Goal: Task Accomplishment & Management: Complete application form

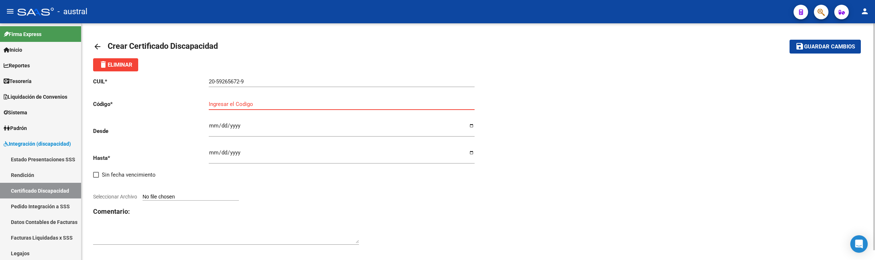
click at [231, 103] on input "Ingresar el Codigo" at bounding box center [342, 104] width 266 height 7
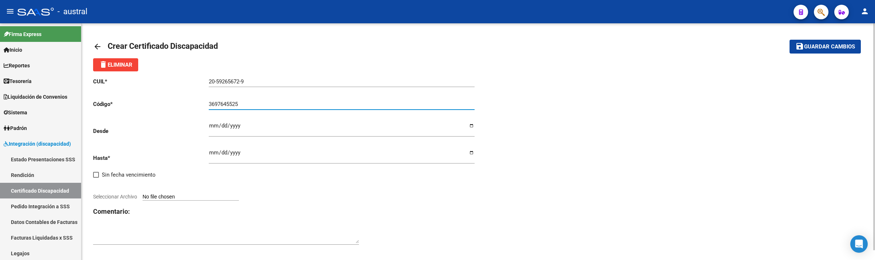
type input "3697645525"
click at [273, 142] on div "Ingresar fec. Desde" at bounding box center [342, 129] width 266 height 27
click at [272, 130] on input "Ingresar fec. Desde" at bounding box center [342, 129] width 266 height 12
type input "[DATE]"
click at [564, 103] on div "CUIL * 20-59265672-9 Ingresar el CUIL Código * 3697645525 Ingresar el Codigo De…" at bounding box center [478, 161] width 770 height 180
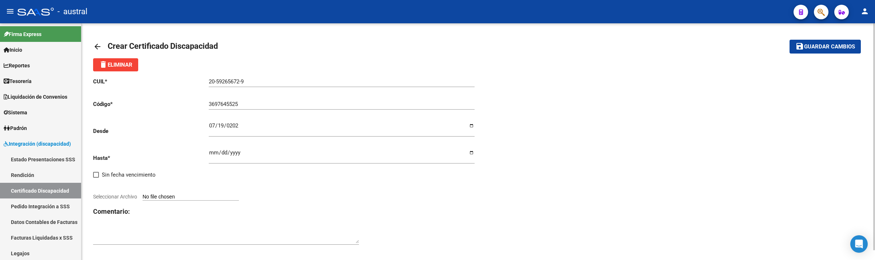
click at [246, 154] on input "Ingresar fec. Hasta" at bounding box center [342, 155] width 266 height 12
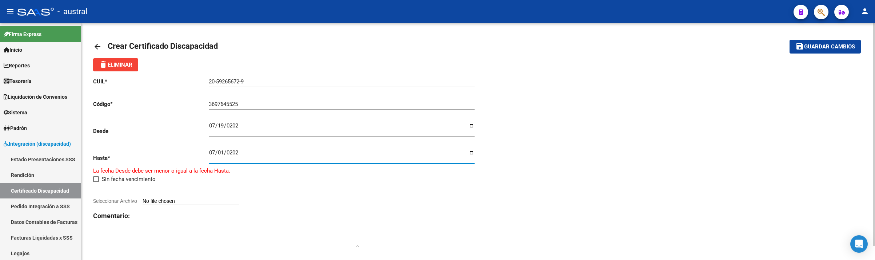
type input "[DATE]"
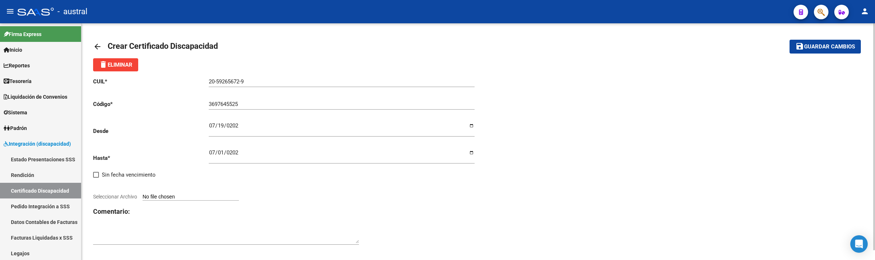
type input "C:\fakepath\CUD- Armella (1).pdf"
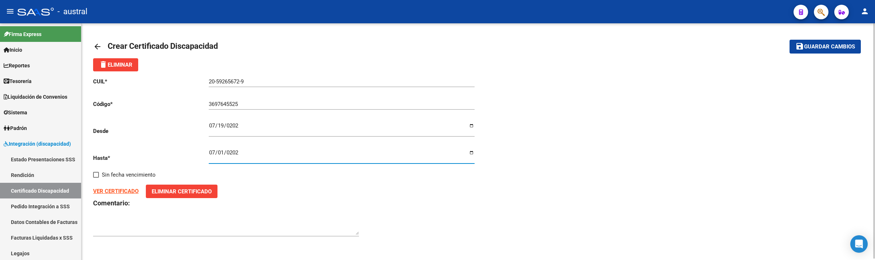
scroll to position [1, 0]
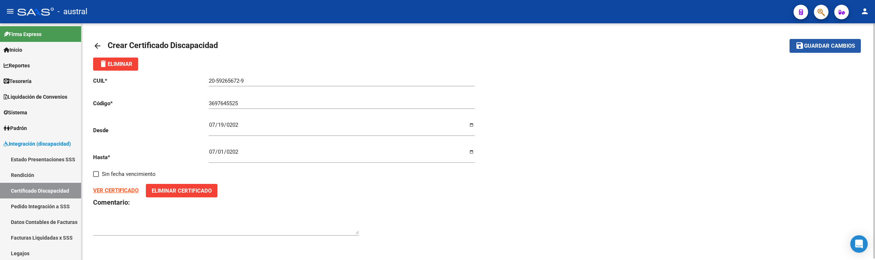
click at [817, 46] on span "Guardar cambios" at bounding box center [829, 46] width 51 height 7
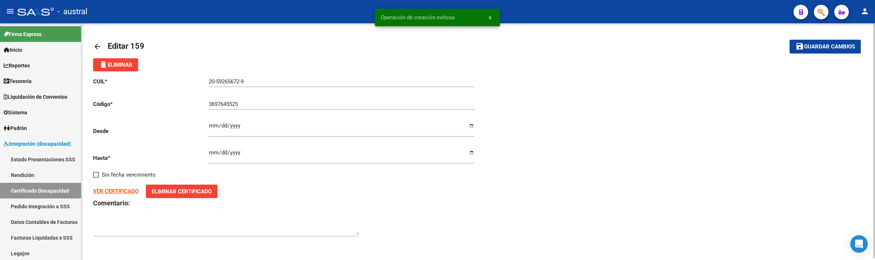
scroll to position [1, 0]
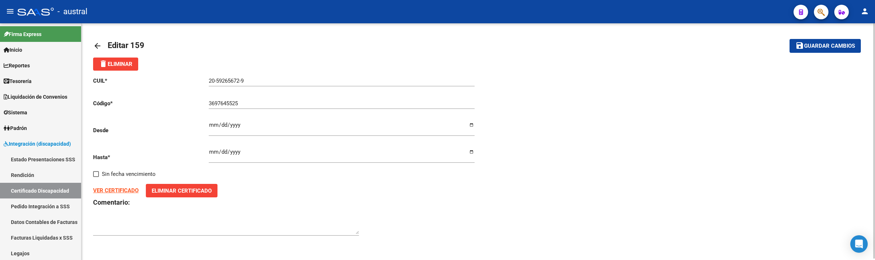
click at [98, 42] on mat-icon "arrow_back" at bounding box center [97, 45] width 9 height 9
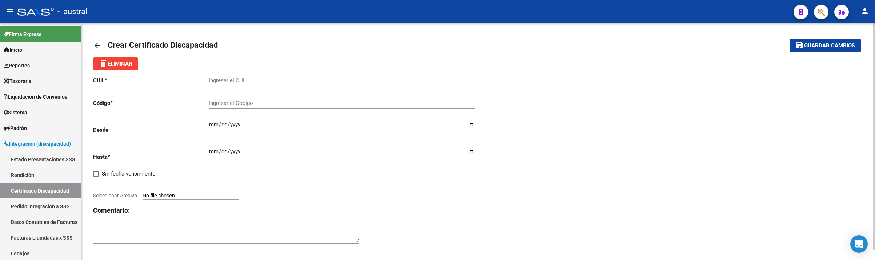
click at [97, 44] on mat-icon "arrow_back" at bounding box center [97, 45] width 9 height 9
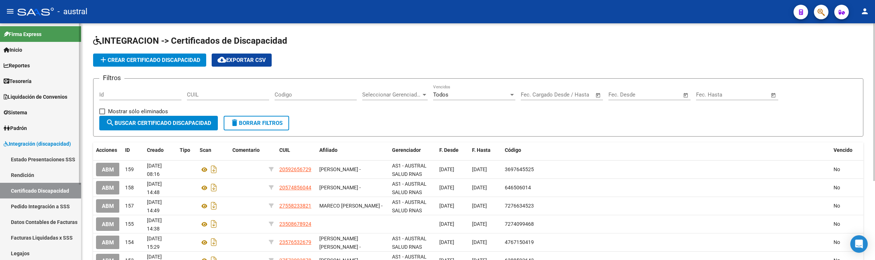
click at [37, 251] on link "Legajos" at bounding box center [40, 253] width 81 height 16
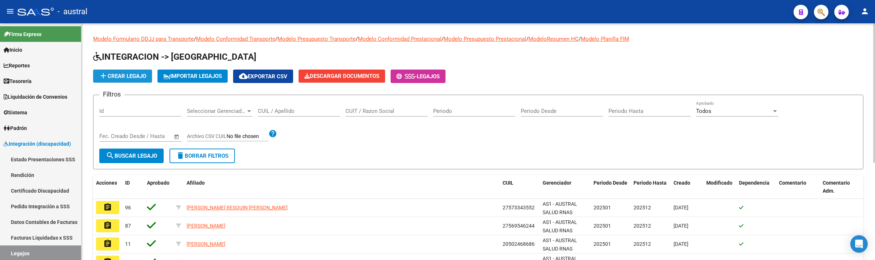
click at [121, 76] on span "add Crear Legajo" at bounding box center [122, 76] width 47 height 7
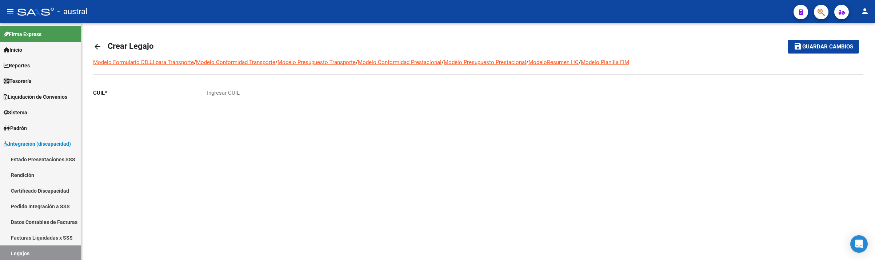
click at [239, 89] on div "Ingresar CUIL" at bounding box center [338, 91] width 262 height 16
click at [241, 96] on input "Ingresar CUIL" at bounding box center [338, 92] width 262 height 7
type input "20-59265672-9"
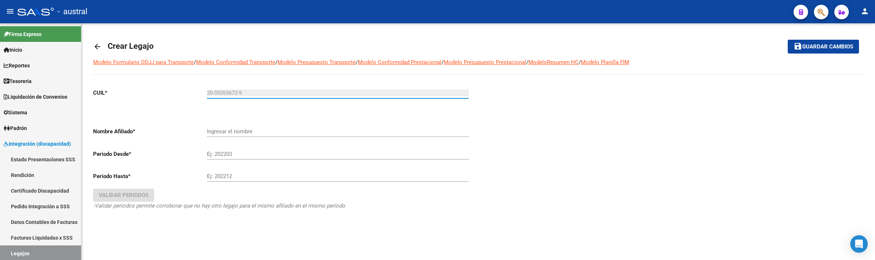
type input "[PERSON_NAME]"
type input "20-59265672-9"
click at [266, 135] on input "[PERSON_NAME]" at bounding box center [338, 131] width 262 height 7
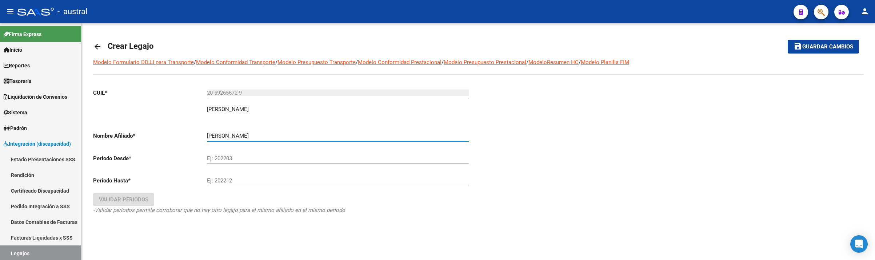
click at [271, 157] on input "Ej: 202203" at bounding box center [338, 158] width 262 height 7
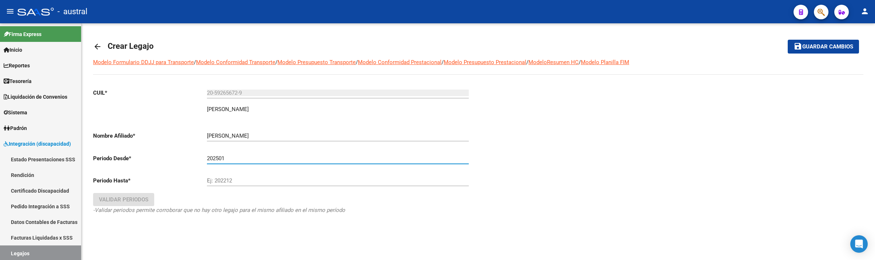
type input "202501"
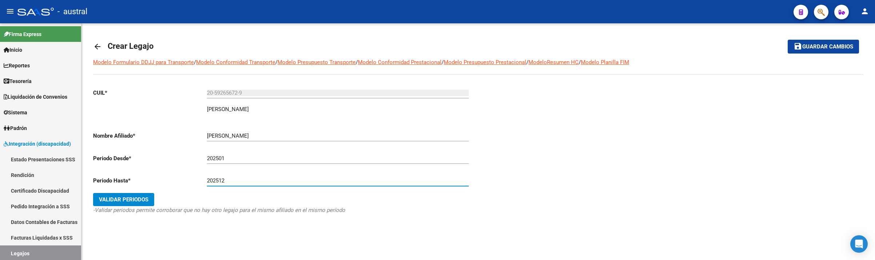
type input "202512"
click at [144, 197] on span "Validar Periodos" at bounding box center [123, 199] width 49 height 7
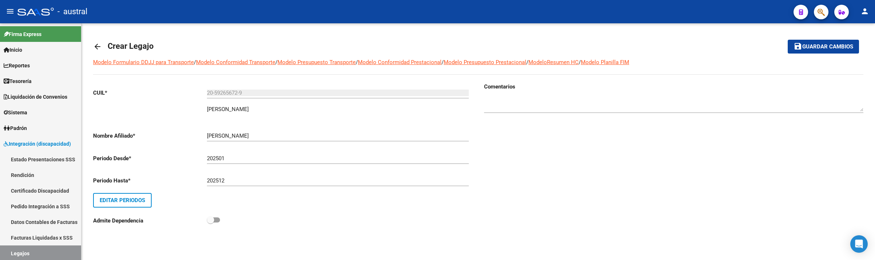
click at [829, 39] on mat-toolbar-row "save Guardar cambios" at bounding box center [779, 46] width 159 height 23
click at [829, 44] on span "Guardar cambios" at bounding box center [827, 47] width 51 height 7
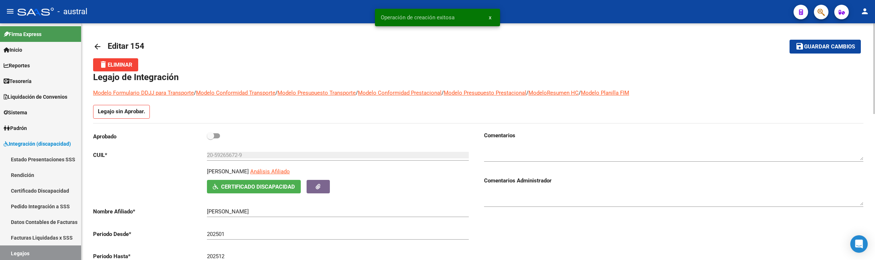
click at [208, 132] on label at bounding box center [213, 135] width 13 height 9
click at [210, 138] on input "checkbox" at bounding box center [210, 138] width 0 height 0
checkbox input "true"
click at [213, 145] on div "20-59265672-9 Ingresar CUIL" at bounding box center [338, 153] width 262 height 16
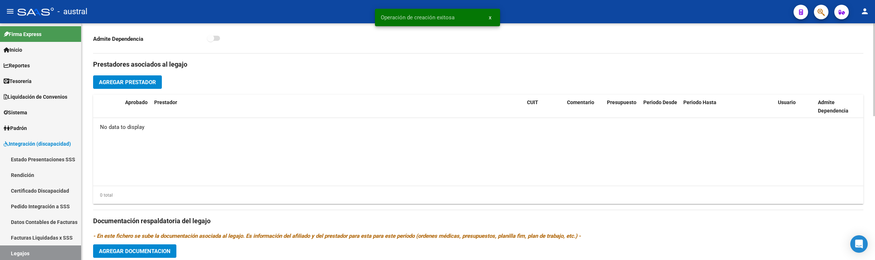
scroll to position [203, 0]
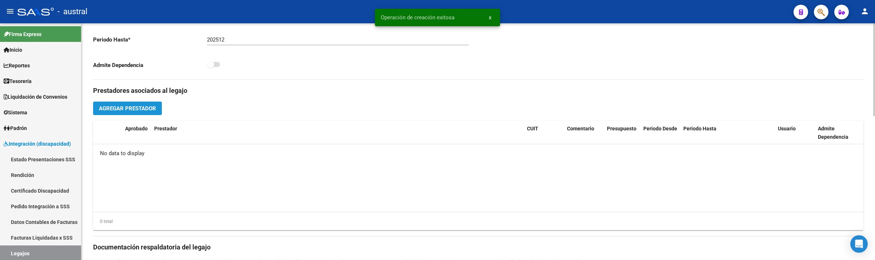
click at [121, 112] on span "Agregar Prestador" at bounding box center [127, 108] width 57 height 7
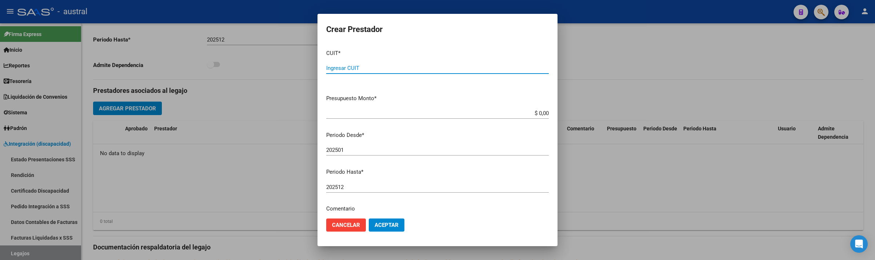
click at [332, 69] on input "Ingresar CUIT" at bounding box center [437, 68] width 223 height 7
paste input "30-71705629-5"
type input "30-71705629-5"
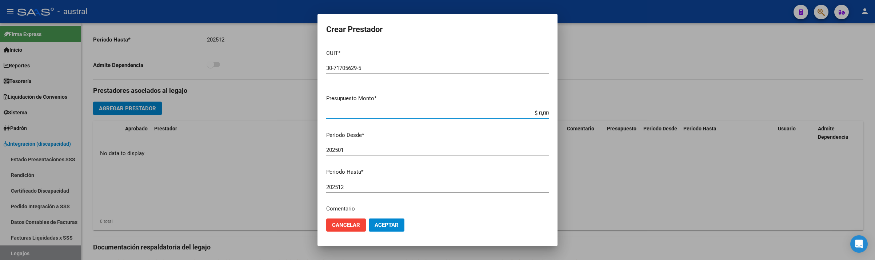
click at [539, 110] on input "$ 0,00" at bounding box center [437, 113] width 223 height 7
type input "$ 260.908,16"
click at [385, 217] on mat-dialog-actions "Cancelar Aceptar" at bounding box center [437, 224] width 223 height 25
click at [387, 221] on span "Aceptar" at bounding box center [387, 224] width 24 height 7
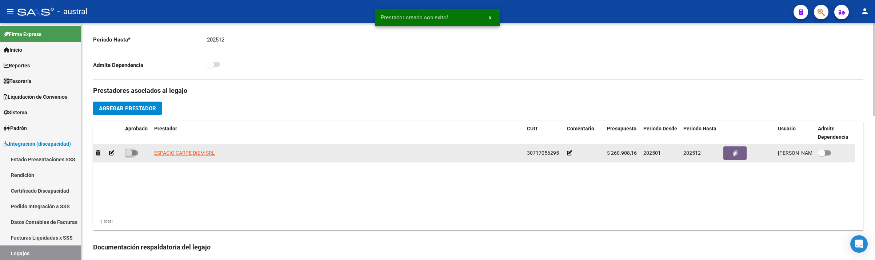
click at [131, 155] on span at bounding box center [128, 152] width 7 height 7
click at [129, 155] on input "checkbox" at bounding box center [128, 155] width 0 height 0
checkbox input "true"
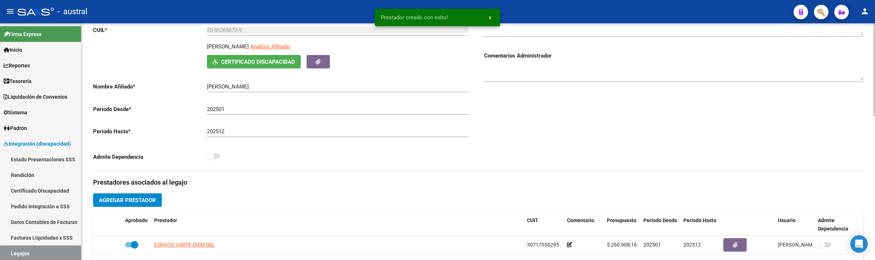
scroll to position [0, 0]
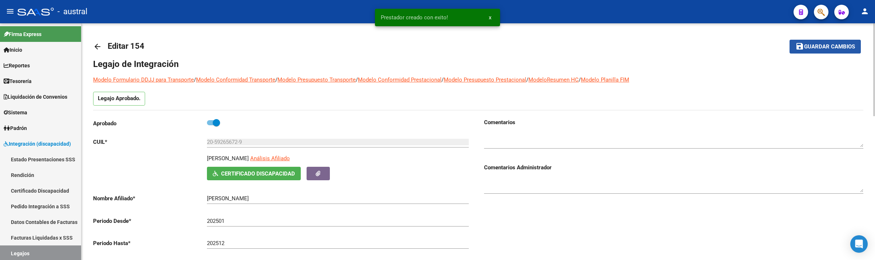
click at [809, 53] on button "save Guardar cambios" at bounding box center [824, 46] width 71 height 13
click at [222, 144] on input "20-59265672-9" at bounding box center [338, 142] width 262 height 7
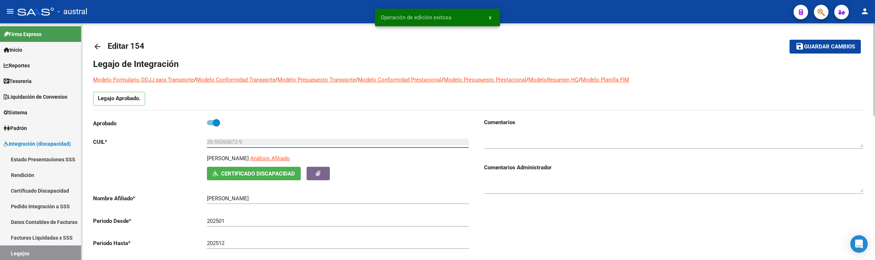
click at [222, 144] on input "20-59265672-9" at bounding box center [338, 142] width 262 height 7
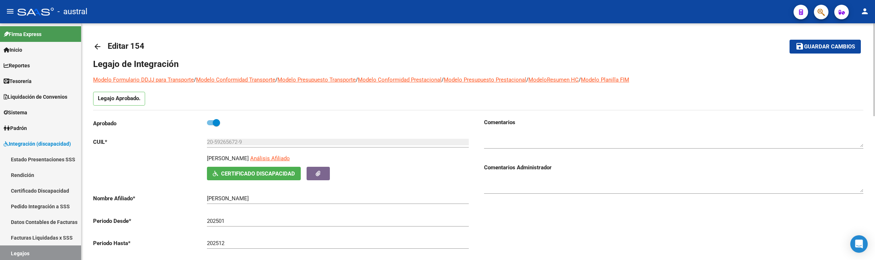
click at [100, 41] on link "arrow_back" at bounding box center [100, 46] width 15 height 17
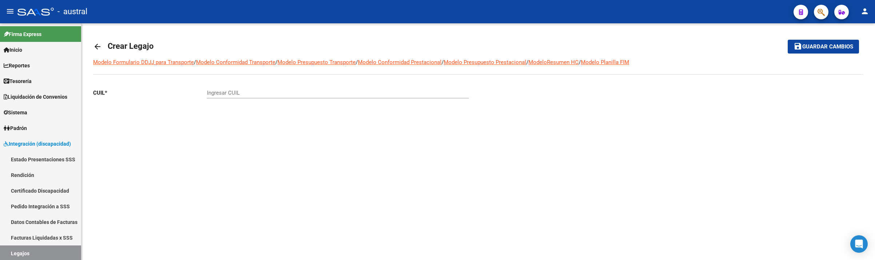
click at [105, 44] on link "arrow_back" at bounding box center [100, 46] width 15 height 17
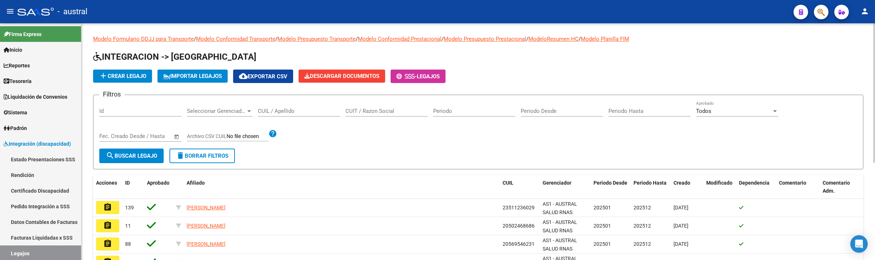
click at [272, 109] on input "CUIL / Apellido" at bounding box center [299, 111] width 82 height 7
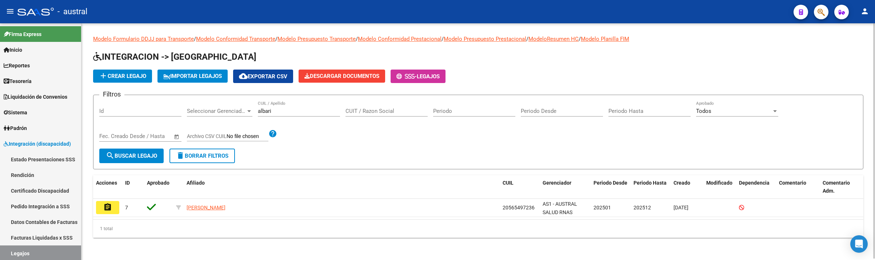
click at [600, 66] on app-list-header "INTEGRACION -> Legajos add Crear Legajo IMPORTAR LEGAJOS cloud_download Exporta…" at bounding box center [478, 110] width 770 height 118
click at [271, 109] on input "albari" at bounding box center [299, 111] width 82 height 7
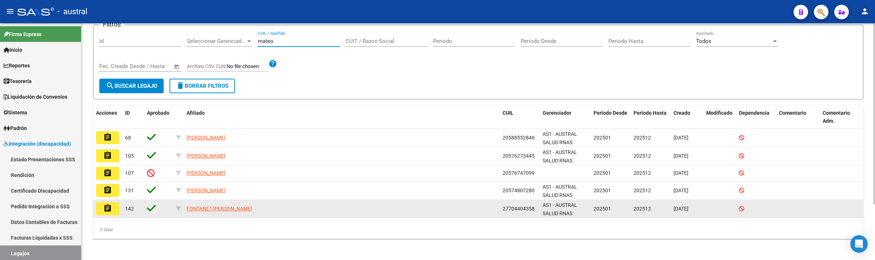
scroll to position [72, 0]
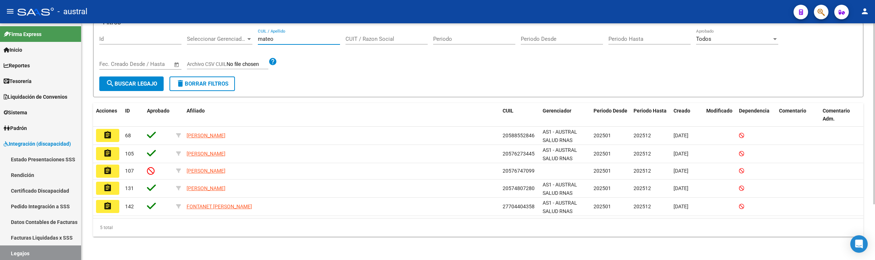
click at [292, 42] on div "[PERSON_NAME] / Apellido" at bounding box center [299, 37] width 82 height 16
click at [292, 40] on input "mateo" at bounding box center [299, 39] width 82 height 7
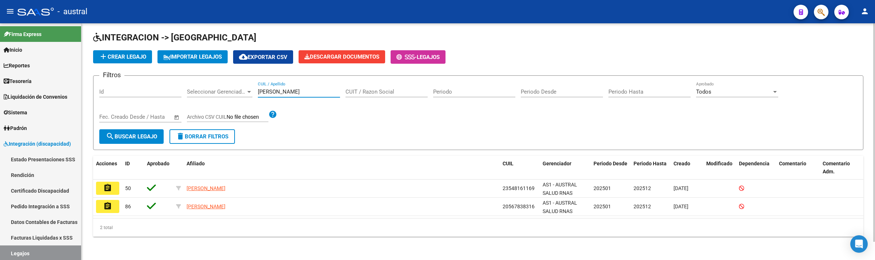
scroll to position [20, 0]
type input "[PERSON_NAME]"
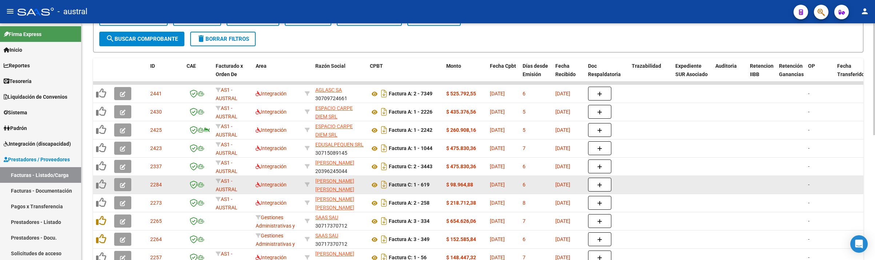
scroll to position [218, 0]
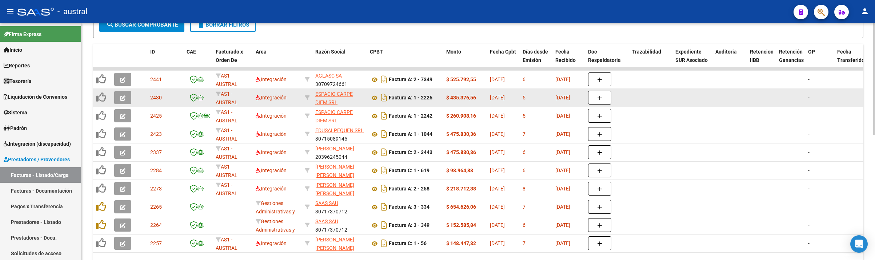
click at [118, 101] on button "button" at bounding box center [122, 97] width 17 height 13
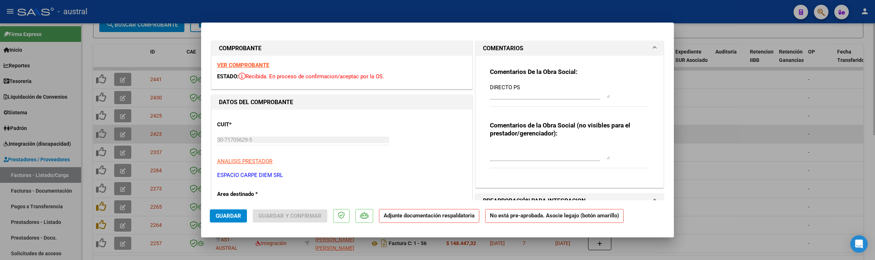
type input "$ 0,00"
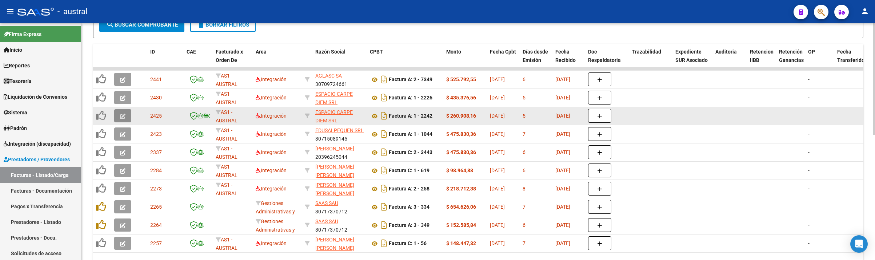
click at [122, 115] on icon "button" at bounding box center [122, 115] width 5 height 5
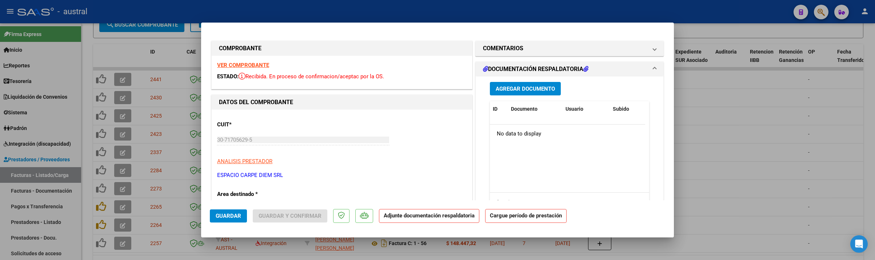
click at [233, 65] on strong "VER COMPROBANTE" at bounding box center [243, 65] width 52 height 7
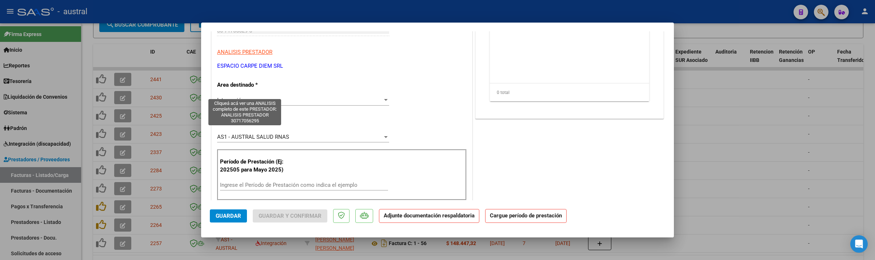
scroll to position [55, 0]
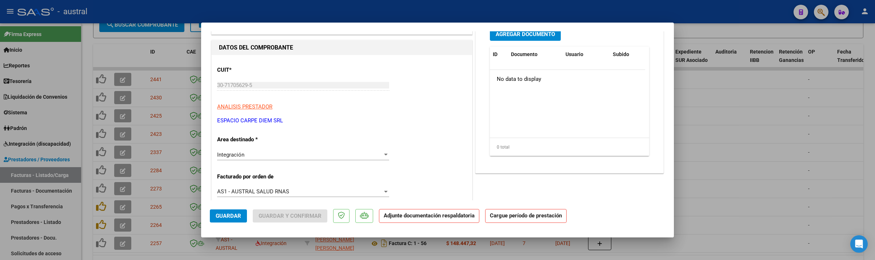
click at [205, 79] on mat-dialog-content "COMPROBANTE VER COMPROBANTE ESTADO: Recibida. En proceso de confirmacion/acepta…" at bounding box center [437, 115] width 473 height 169
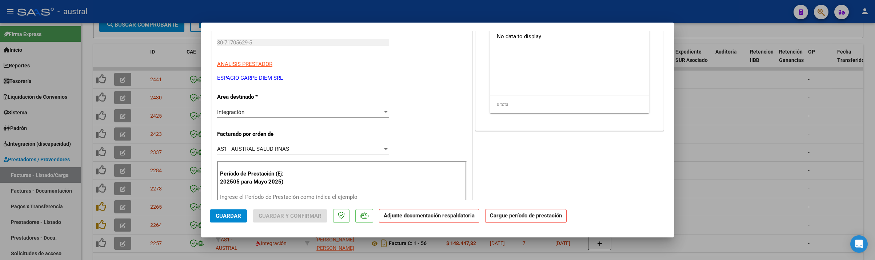
scroll to position [218, 0]
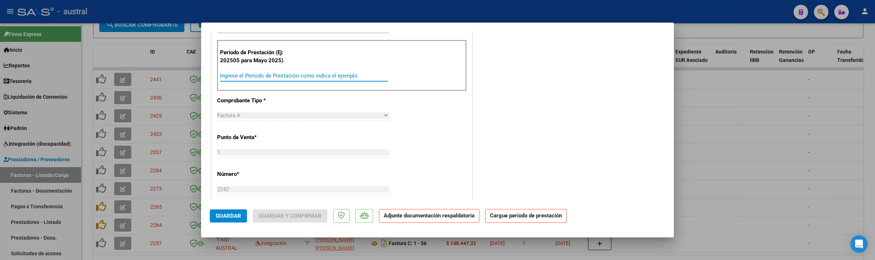
click at [270, 73] on input "Ingrese el Período de Prestación como indica el ejemplo" at bounding box center [304, 75] width 168 height 7
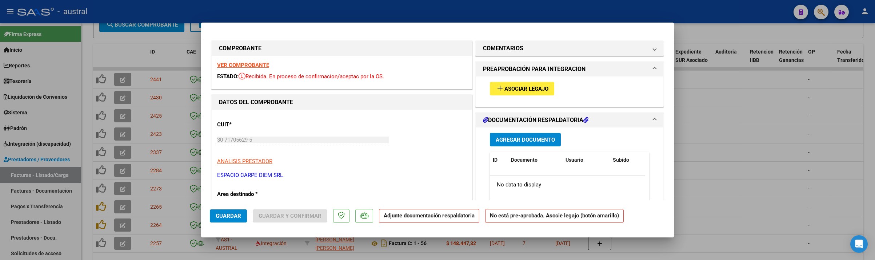
type input "202508"
click at [542, 95] on div "add Asociar Legajo" at bounding box center [569, 88] width 170 height 24
click at [542, 93] on button "add Asociar Legajo" at bounding box center [522, 88] width 64 height 13
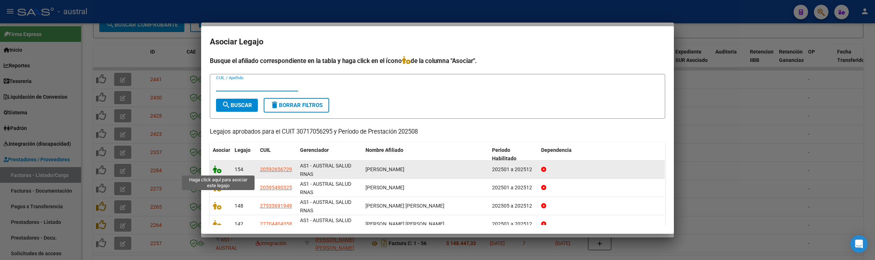
click at [216, 166] on icon at bounding box center [217, 169] width 9 height 8
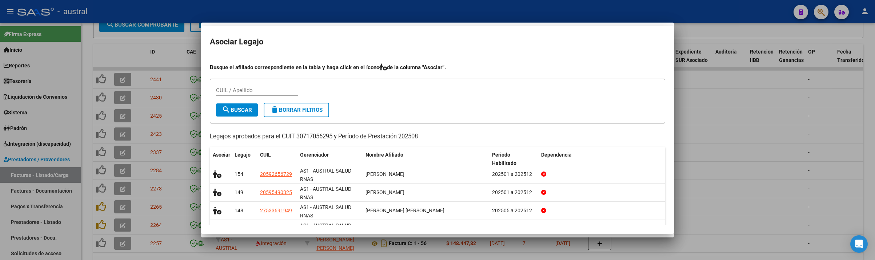
scroll to position [43, 0]
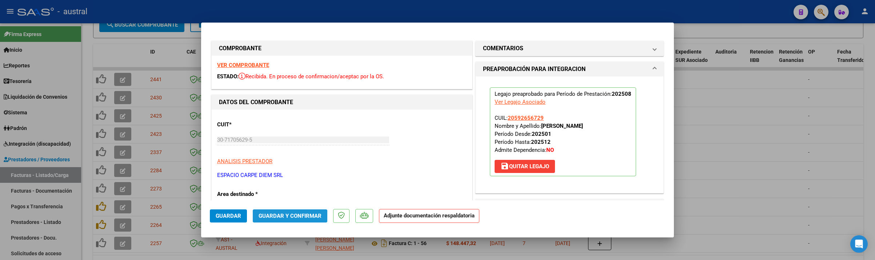
click at [304, 215] on span "Guardar y Confirmar" at bounding box center [290, 215] width 63 height 7
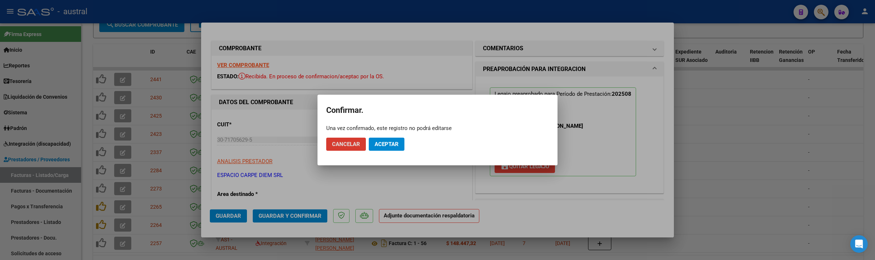
drag, startPoint x: 396, startPoint y: 145, endPoint x: 415, endPoint y: 144, distance: 18.9
click at [395, 145] on span "Aceptar" at bounding box center [387, 144] width 24 height 7
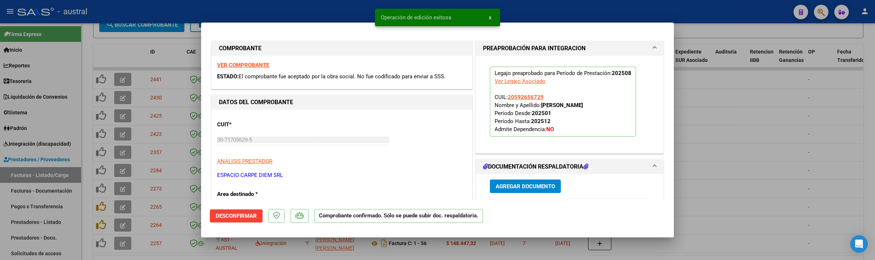
click at [179, 47] on div at bounding box center [437, 130] width 875 height 260
type input "$ 0,00"
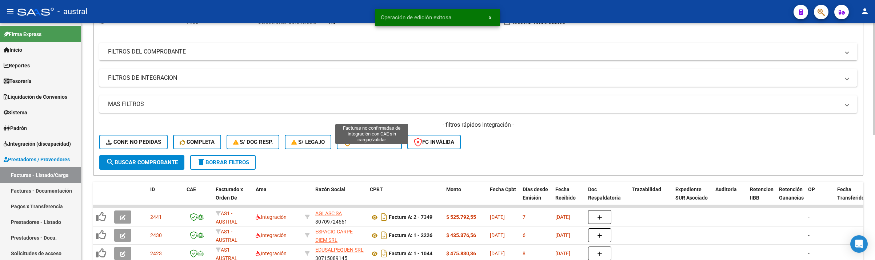
scroll to position [0, 0]
